Goal: Navigation & Orientation: Find specific page/section

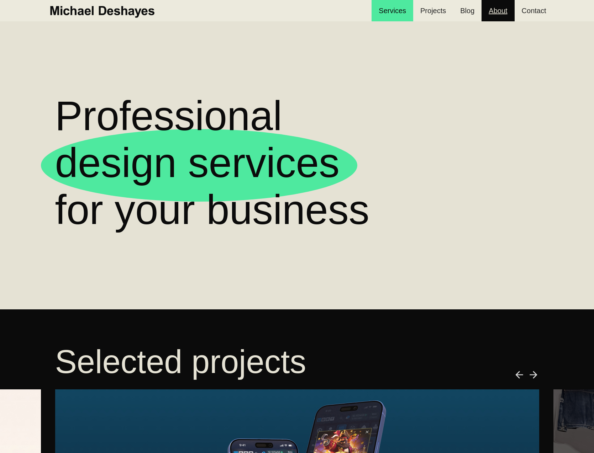
click at [504, 15] on link "About" at bounding box center [498, 10] width 33 height 21
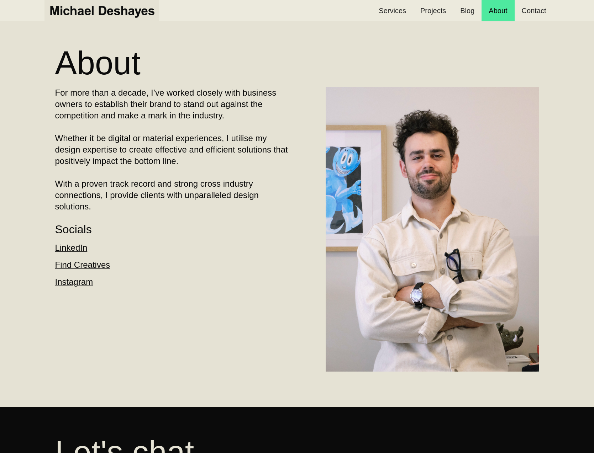
click at [93, 9] on img "home" at bounding box center [101, 11] width 107 height 16
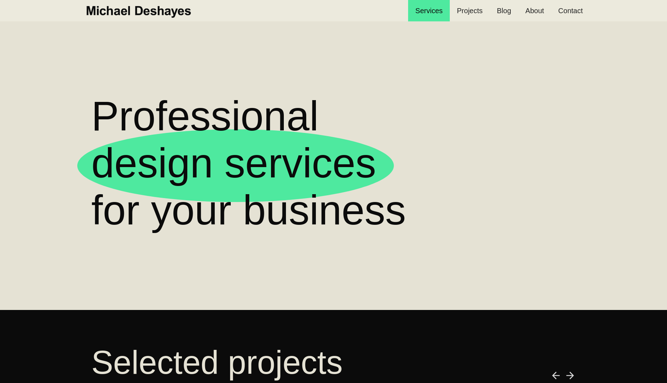
drag, startPoint x: 183, startPoint y: 49, endPoint x: 184, endPoint y: 44, distance: 5.0
click at [184, 49] on div "Professional design services  for your business" at bounding box center [333, 165] width 512 height 288
